Goal: Task Accomplishment & Management: Manage account settings

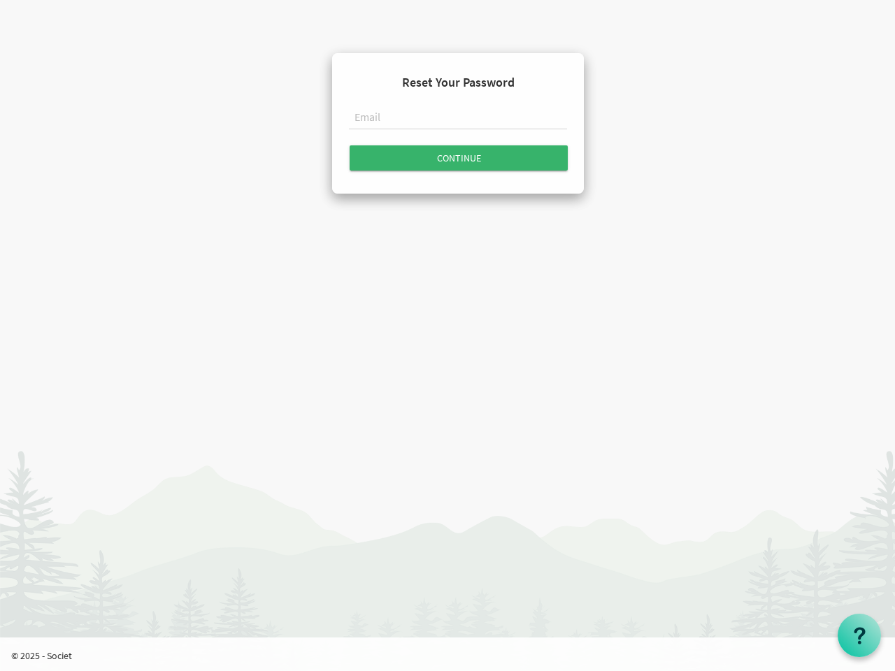
click at [458, 120] on input "text" at bounding box center [458, 118] width 218 height 24
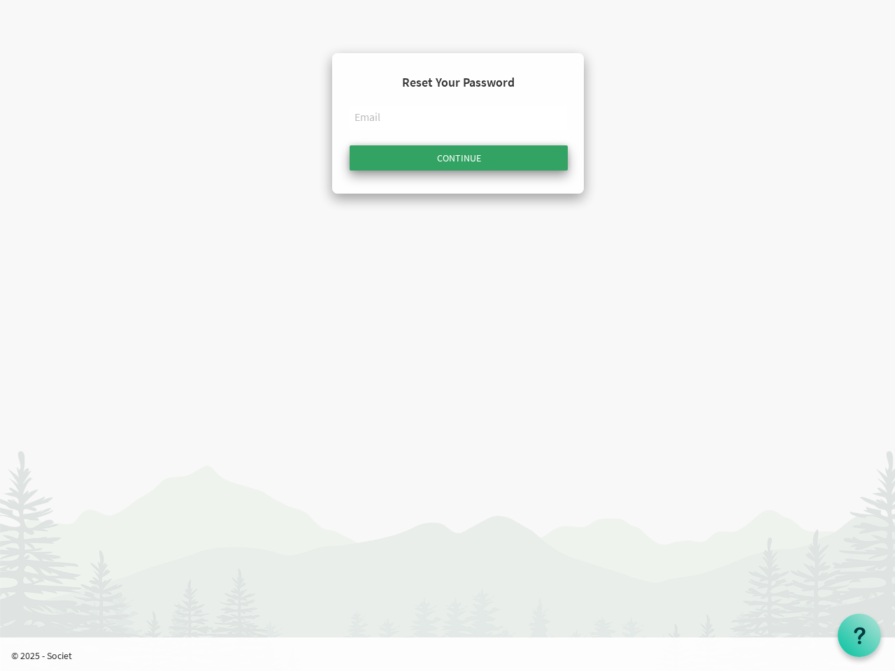
click at [459, 158] on input "Continue" at bounding box center [459, 157] width 218 height 25
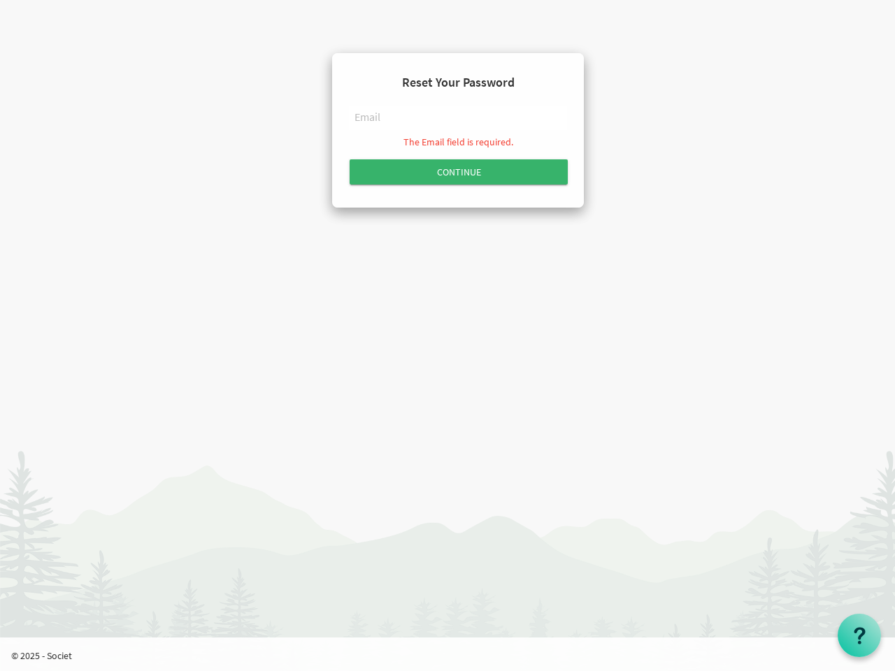
click at [860, 636] on use at bounding box center [859, 635] width 11 height 17
